Goal: Task Accomplishment & Management: Manage account settings

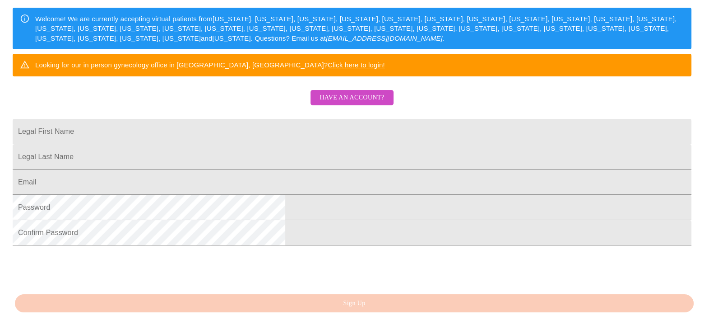
scroll to position [150, 0]
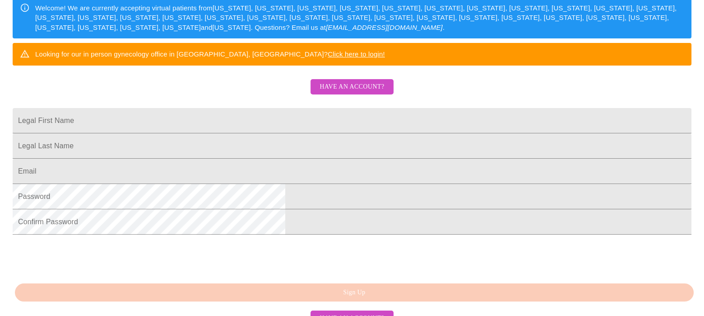
click at [369, 95] on button "Have an account?" at bounding box center [352, 87] width 83 height 16
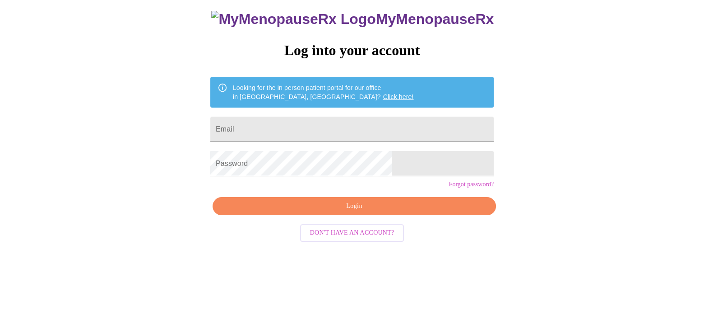
scroll to position [16, 0]
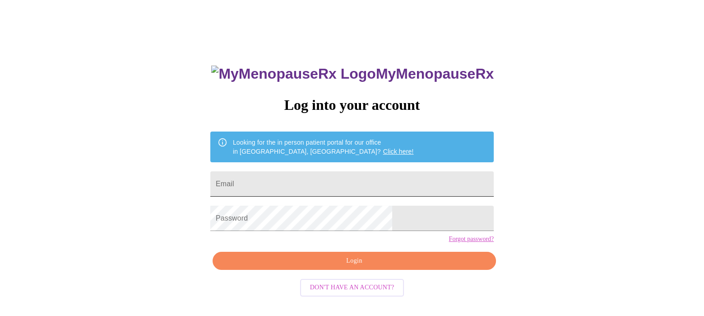
click at [346, 178] on input "Email" at bounding box center [351, 183] width 283 height 25
type input "[EMAIL_ADDRESS][DOMAIN_NAME]"
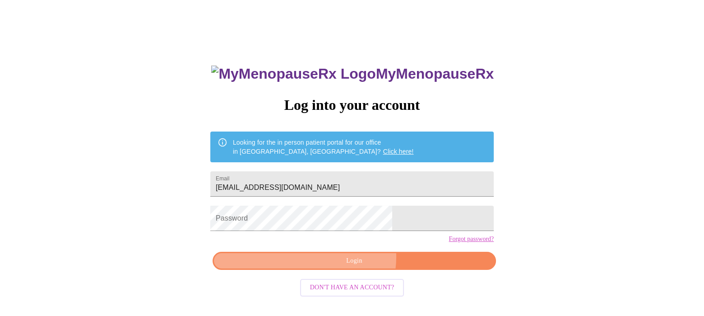
click at [355, 266] on span "Login" at bounding box center [354, 260] width 263 height 11
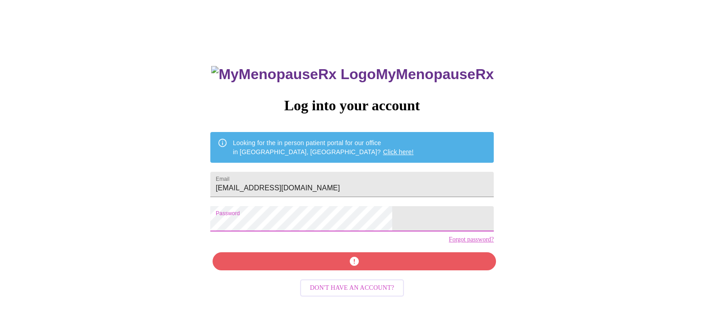
click at [362, 277] on div "MyMenopauseRx Log into your account Looking for the in person patient portal fo…" at bounding box center [352, 209] width 302 height 316
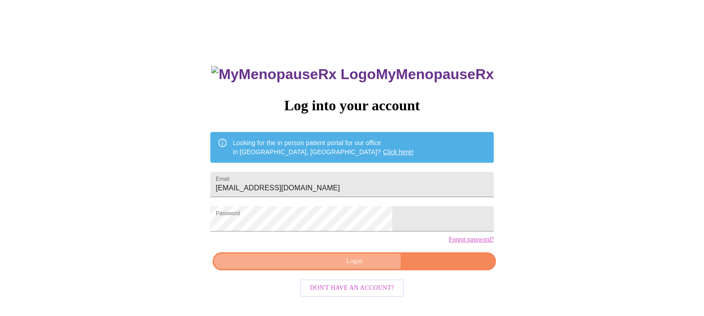
click at [357, 267] on span "Login" at bounding box center [354, 260] width 263 height 11
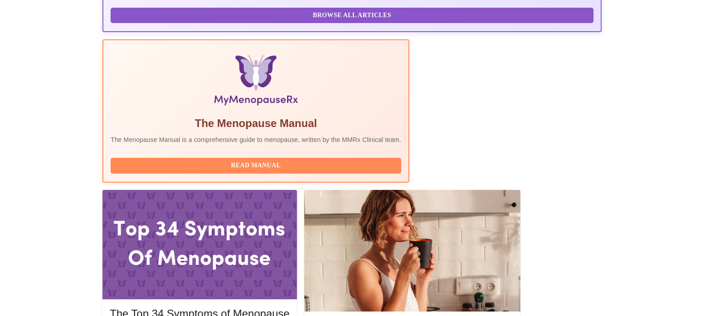
scroll to position [301, 0]
